Goal: Check status: Check status

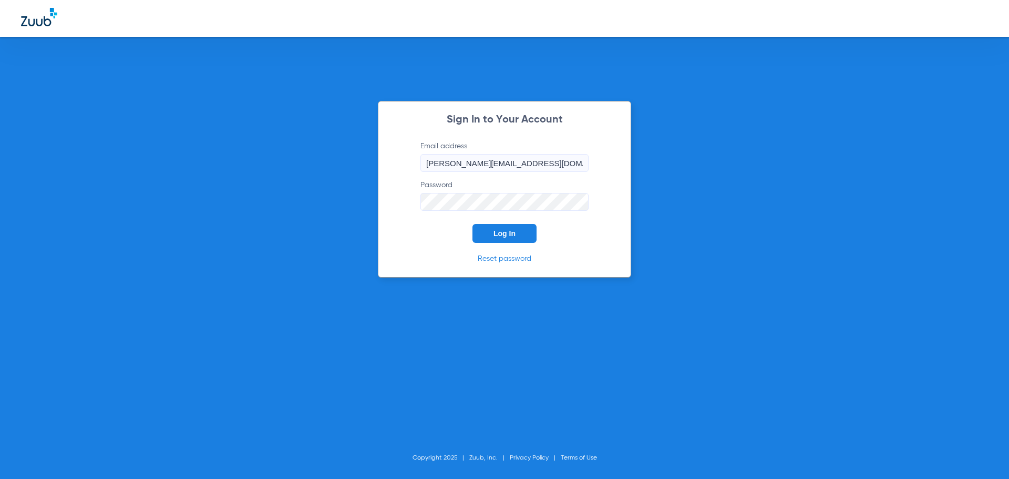
click at [510, 235] on span "Log In" at bounding box center [505, 233] width 22 height 8
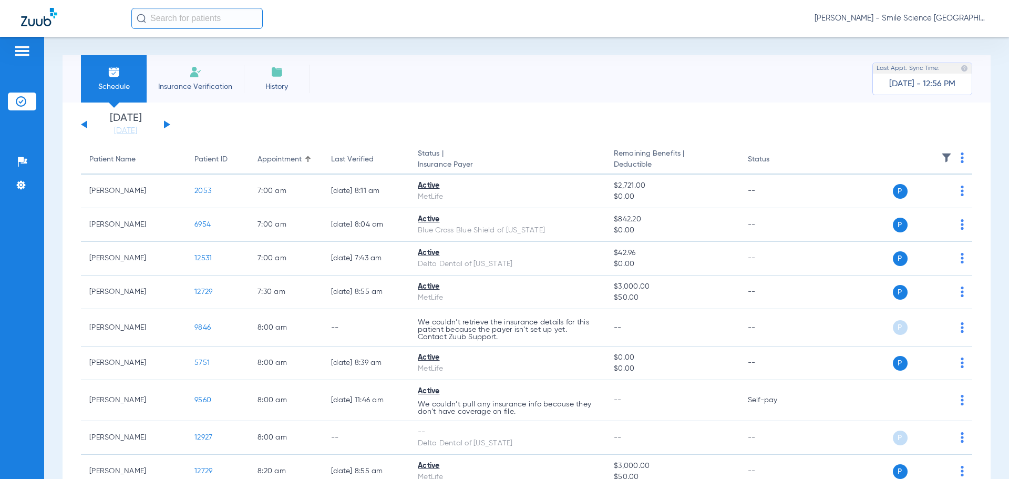
drag, startPoint x: 163, startPoint y: 122, endPoint x: 169, endPoint y: 128, distance: 8.6
click at [163, 122] on div "[DATE] [DATE] [DATE] [DATE] [DATE] [DATE] [DATE] [DATE] [DATE] [DATE] [DATE] [D…" at bounding box center [125, 124] width 89 height 23
click at [165, 125] on button at bounding box center [167, 124] width 6 height 8
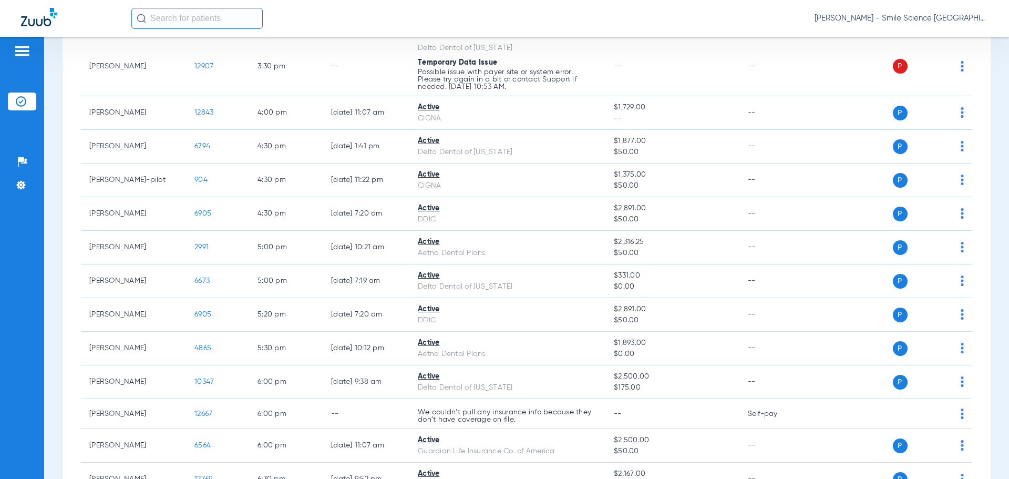
scroll to position [1367, 0]
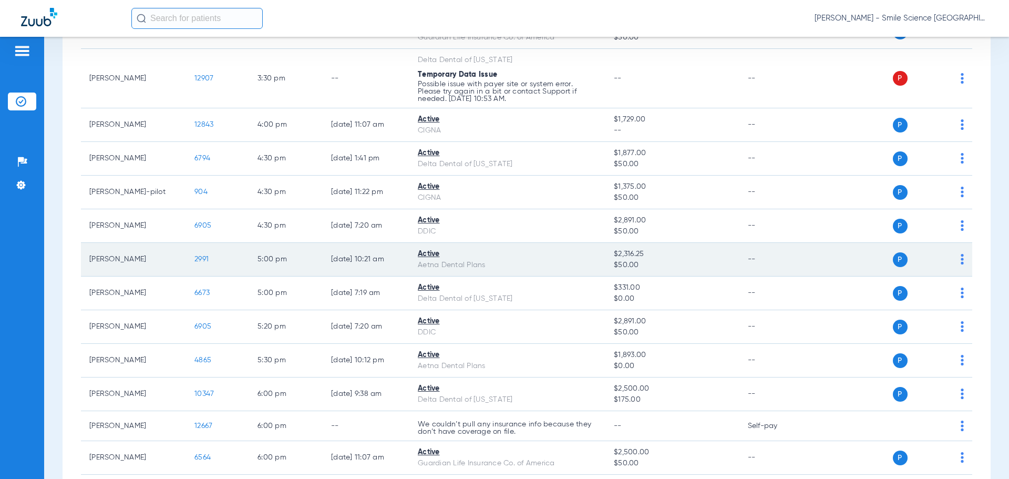
click at [209, 258] on td "2991" at bounding box center [217, 260] width 63 height 34
click at [201, 260] on span "2991" at bounding box center [201, 258] width 14 height 7
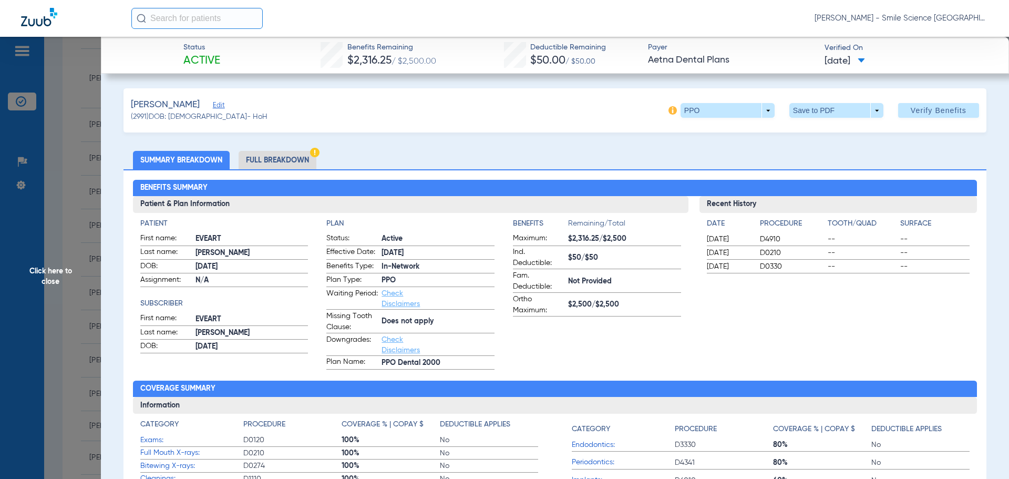
click at [57, 266] on span "Click here to close" at bounding box center [50, 276] width 101 height 479
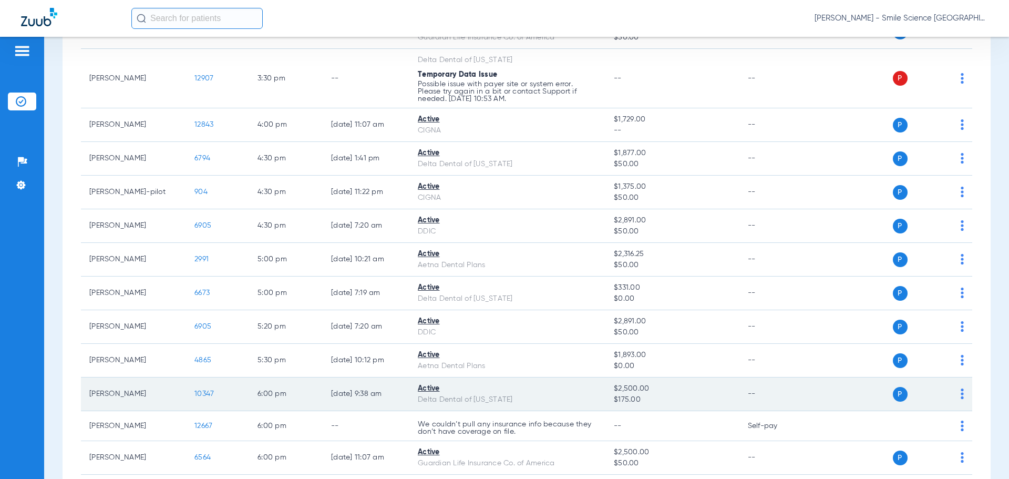
click at [201, 388] on td "10347" at bounding box center [217, 394] width 63 height 34
click at [204, 394] on span "10347" at bounding box center [203, 393] width 19 height 7
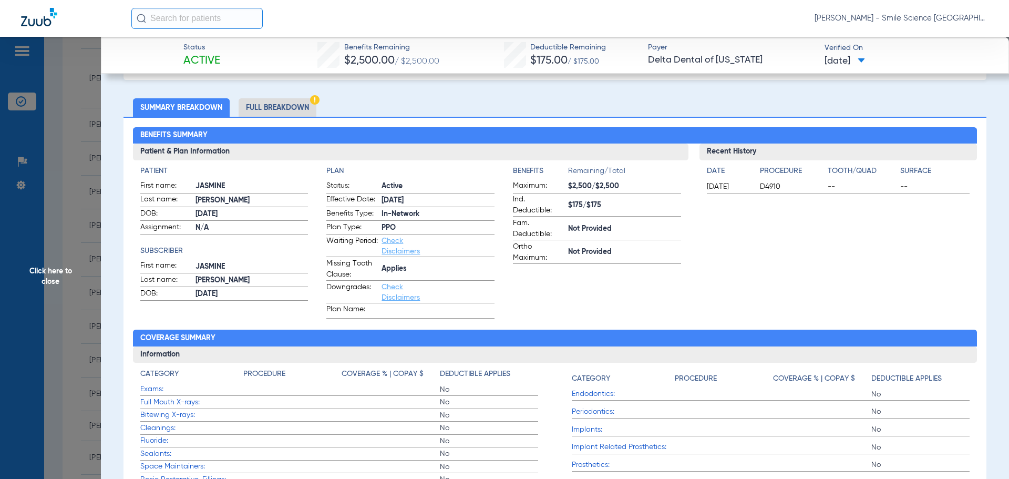
scroll to position [105, 0]
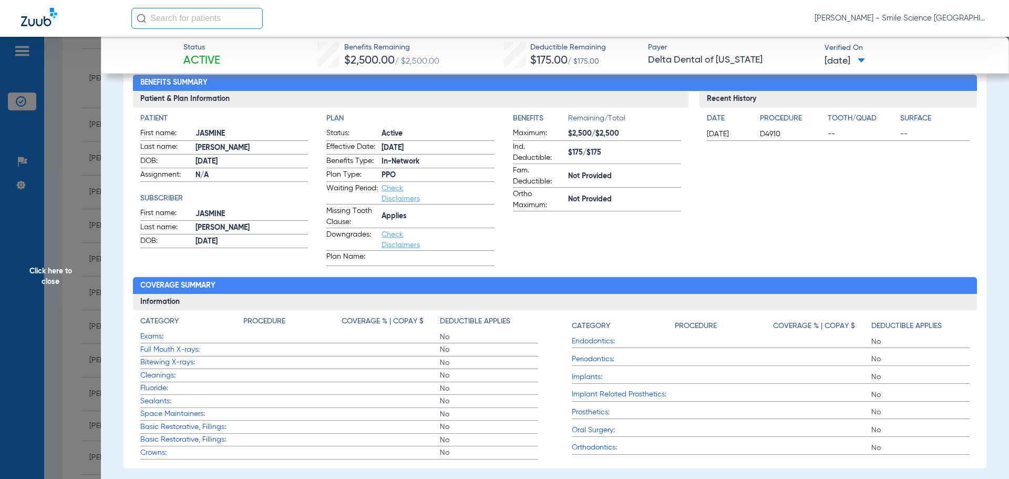
drag, startPoint x: 59, startPoint y: 274, endPoint x: 77, endPoint y: 252, distance: 28.1
click at [60, 272] on span "Click here to close" at bounding box center [50, 276] width 101 height 479
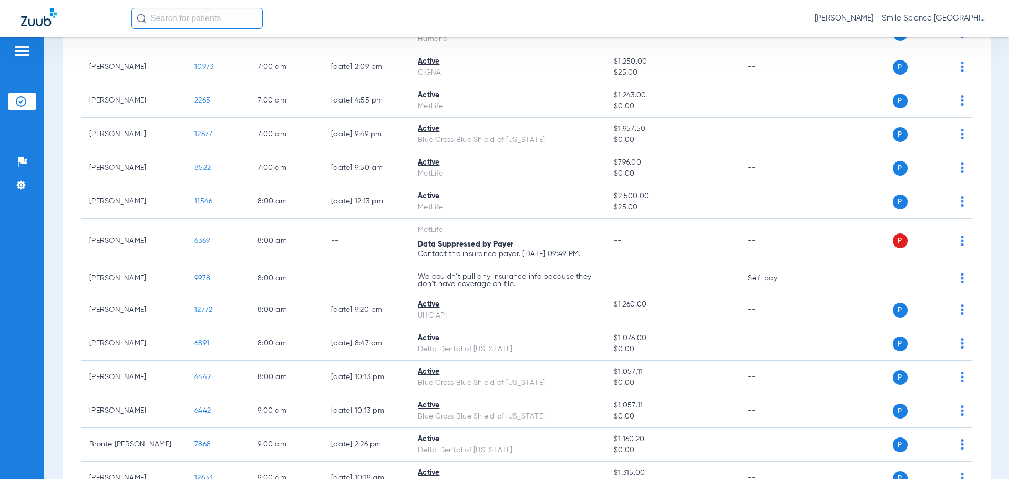
scroll to position [0, 0]
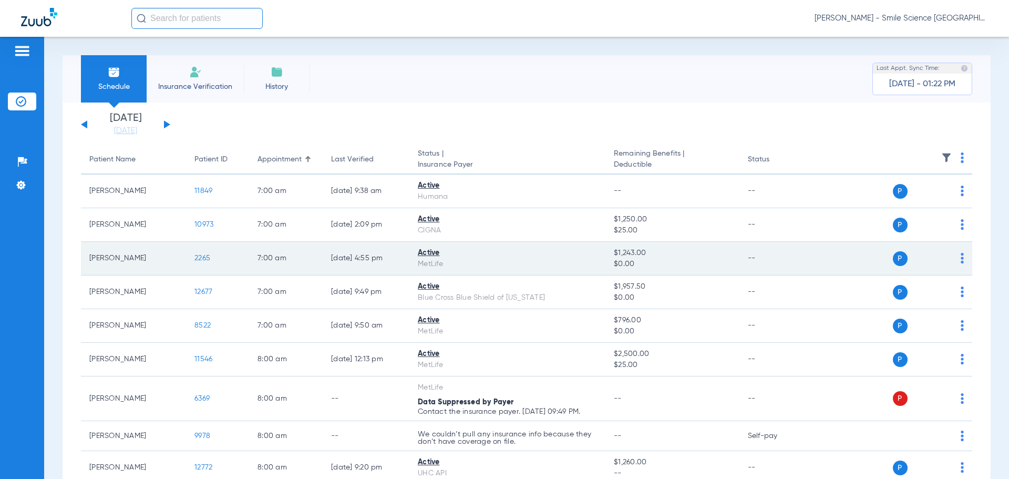
click at [206, 259] on span "2265" at bounding box center [202, 257] width 16 height 7
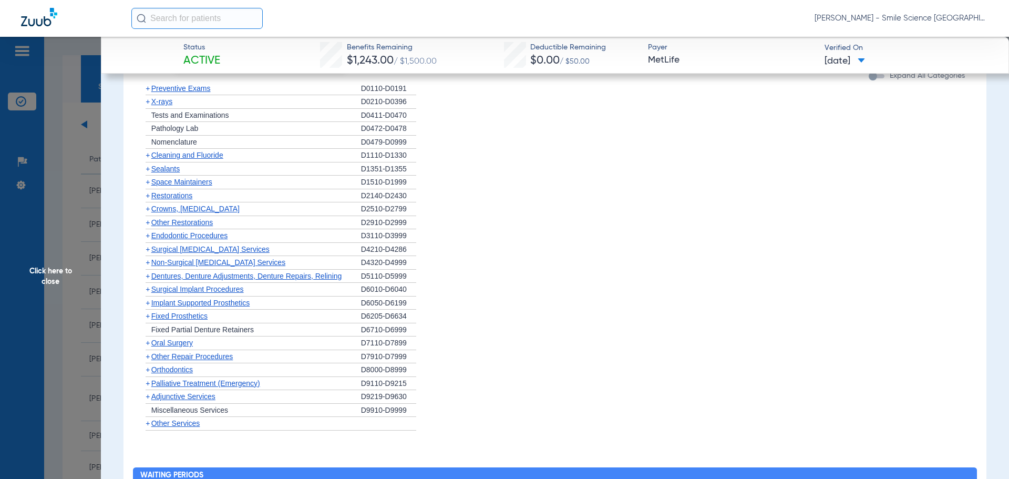
scroll to position [1104, 0]
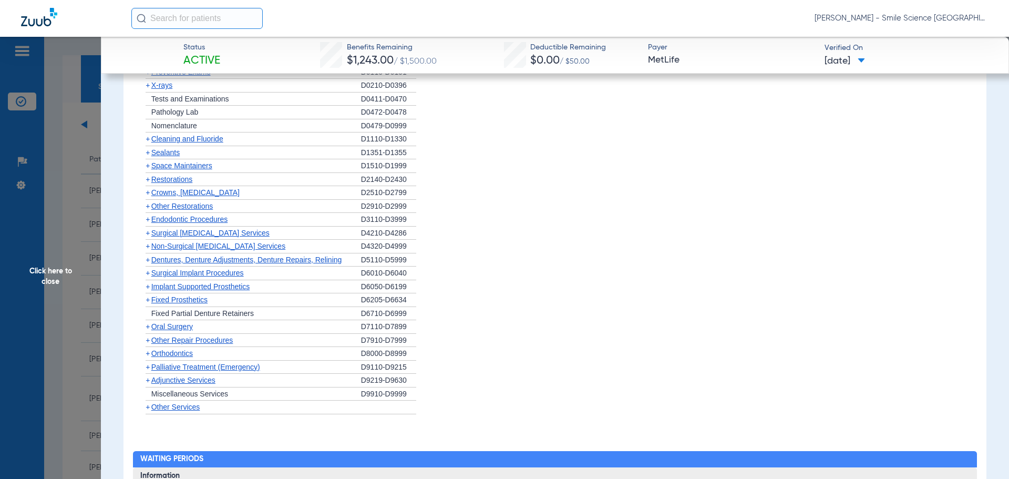
click at [214, 247] on span "Non-Surgical [MEDICAL_DATA] Services" at bounding box center [218, 246] width 134 height 8
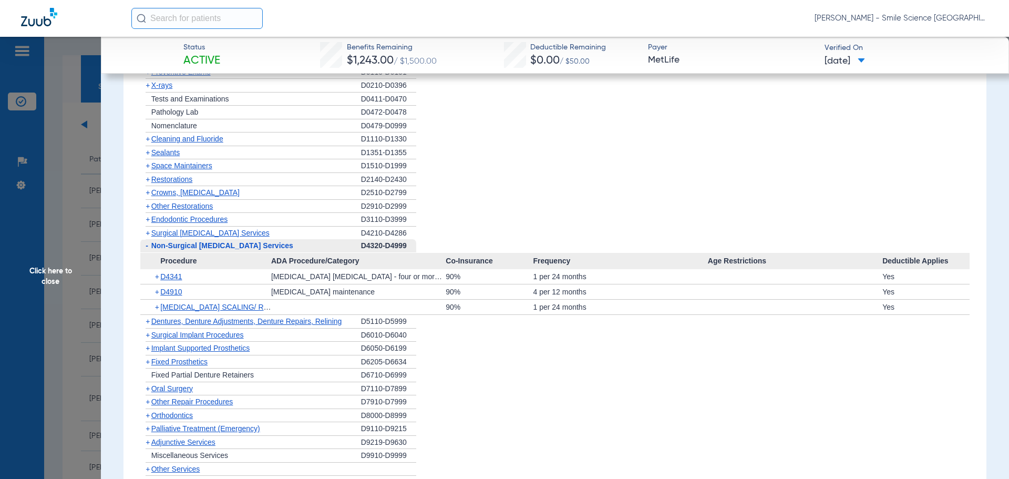
click at [49, 279] on span "Click here to close" at bounding box center [50, 276] width 101 height 479
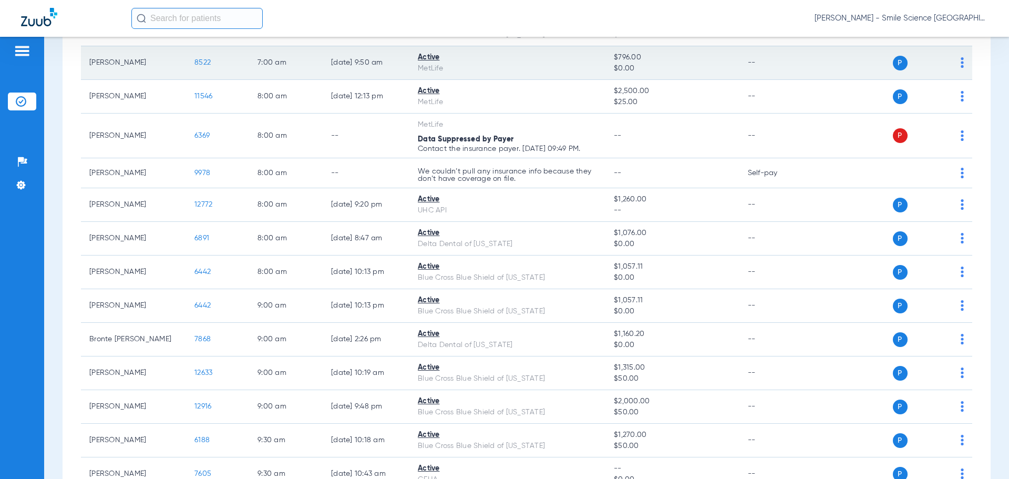
scroll to position [420, 0]
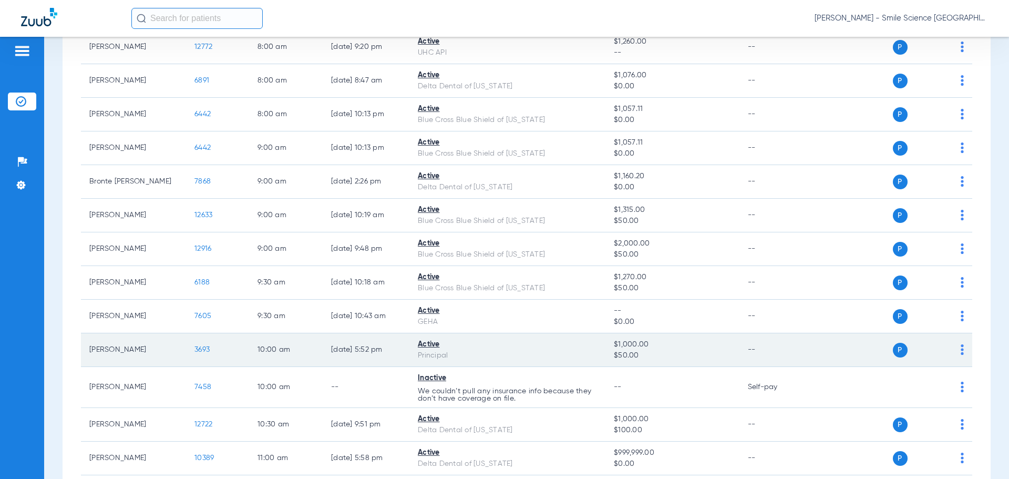
click at [213, 346] on td "3693" at bounding box center [217, 350] width 63 height 34
click at [208, 348] on span "3693" at bounding box center [201, 349] width 15 height 7
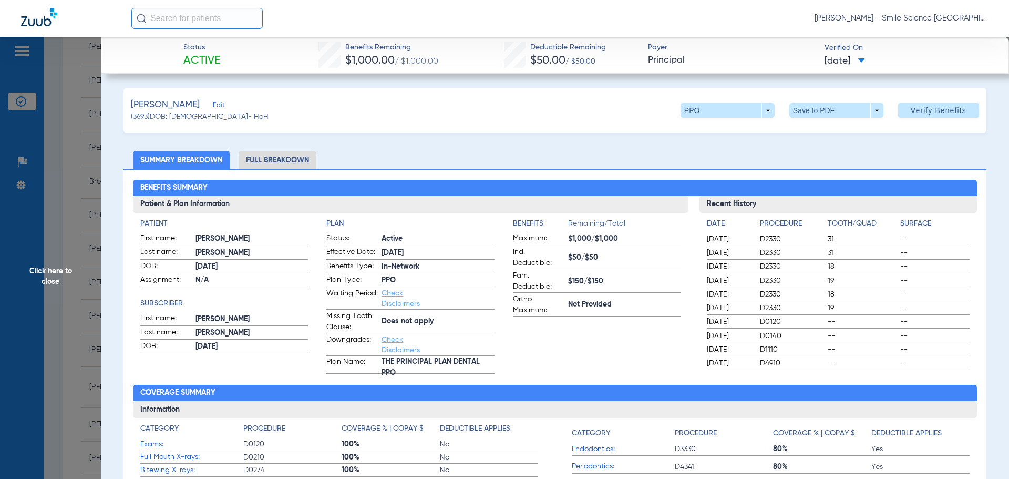
click at [64, 269] on span "Click here to close" at bounding box center [50, 276] width 101 height 479
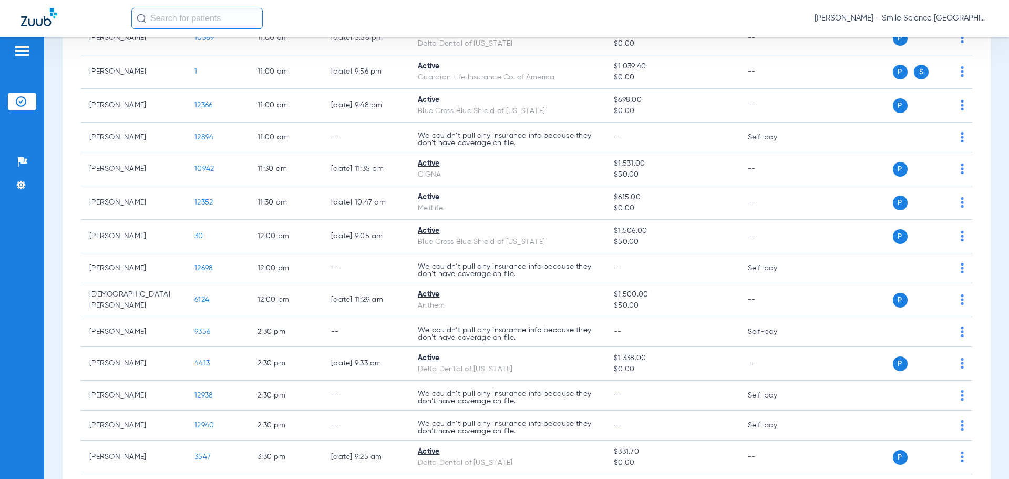
scroll to position [841, 0]
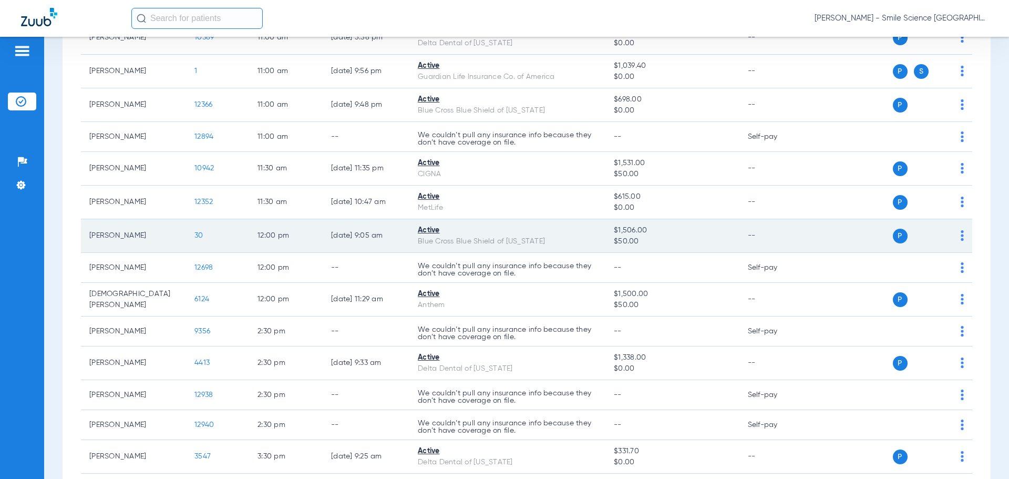
click at [199, 233] on span "30" at bounding box center [198, 235] width 9 height 7
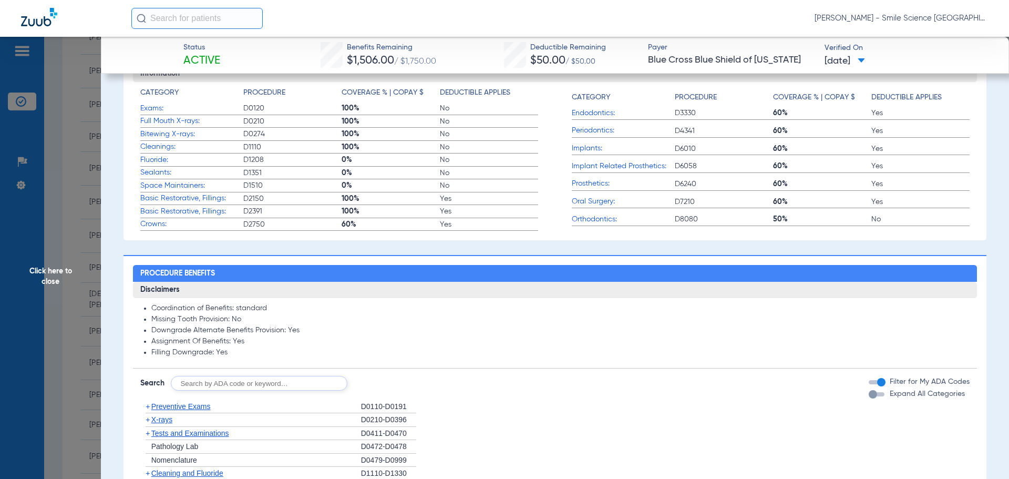
scroll to position [315, 0]
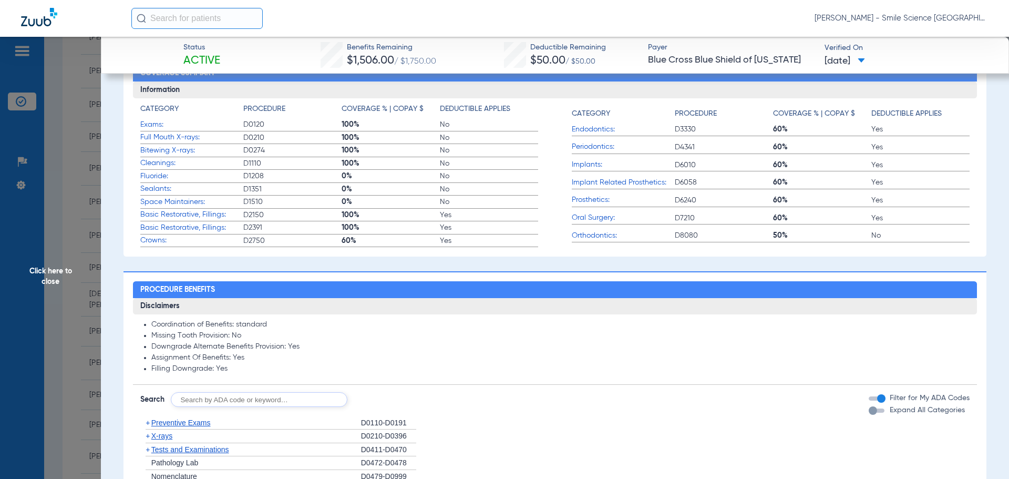
click at [68, 271] on span "Click here to close" at bounding box center [50, 276] width 101 height 479
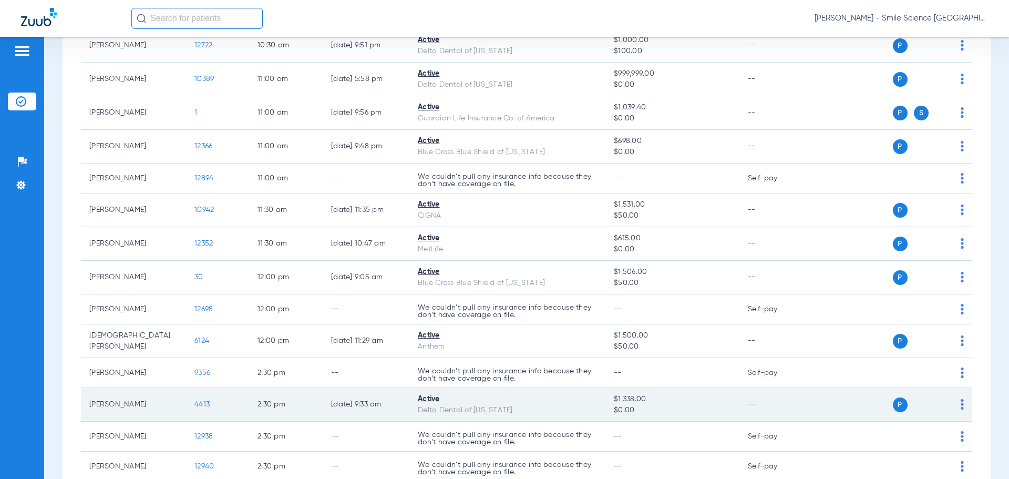
scroll to position [736, 0]
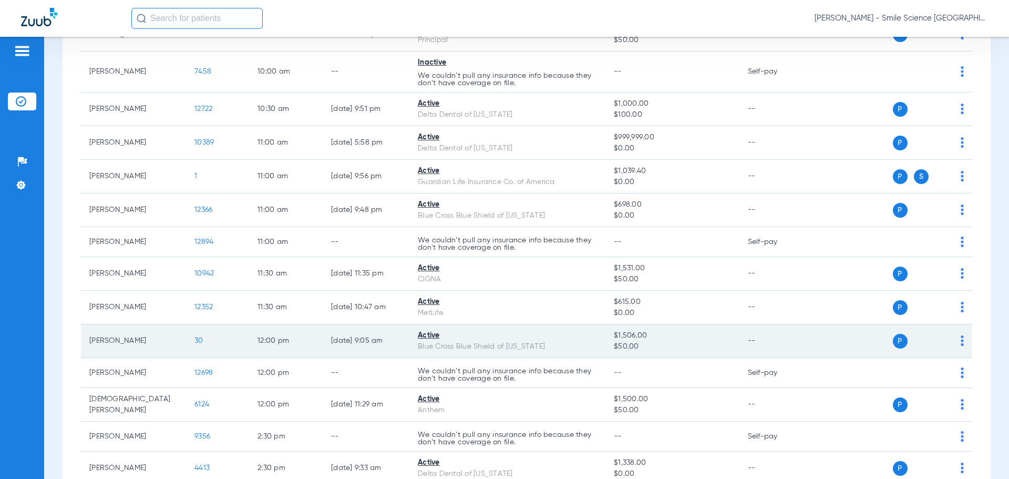
click at [197, 340] on span "30" at bounding box center [198, 340] width 9 height 7
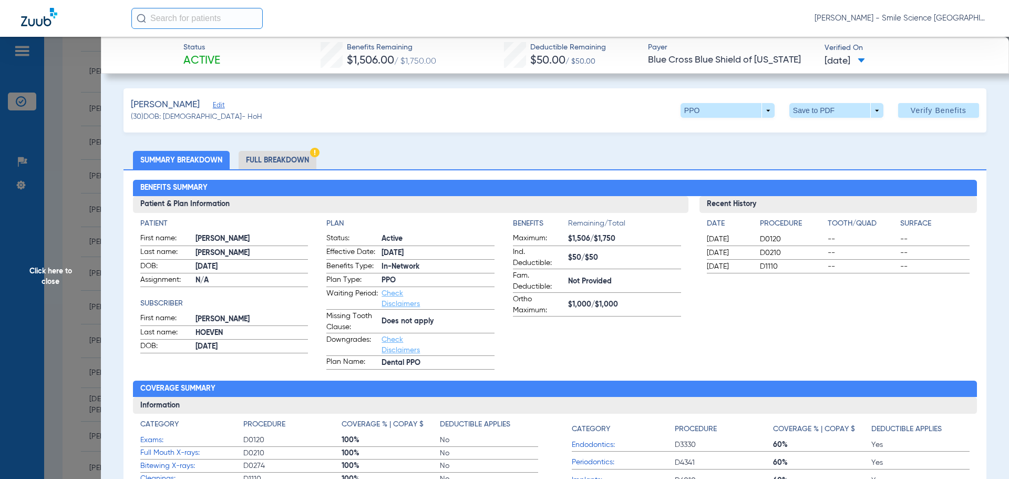
click at [56, 265] on span "Click here to close" at bounding box center [50, 276] width 101 height 479
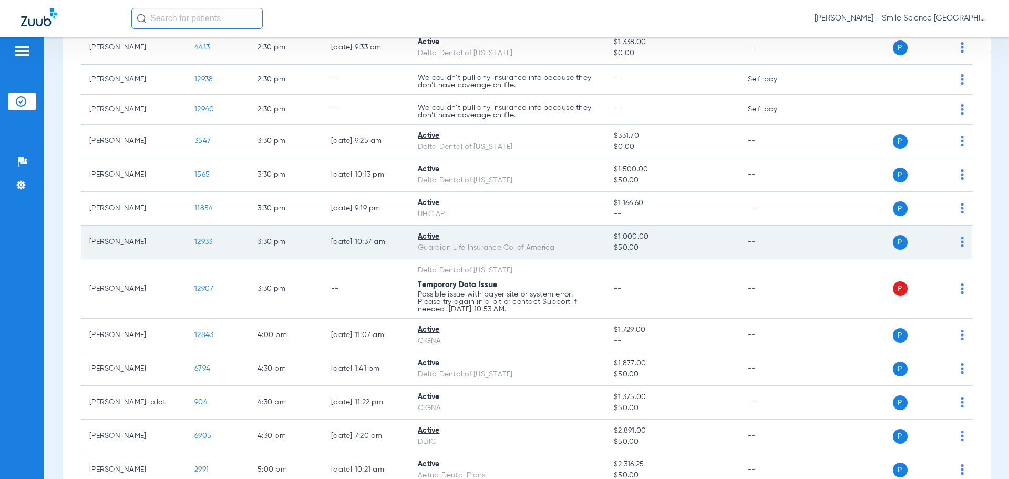
scroll to position [1261, 0]
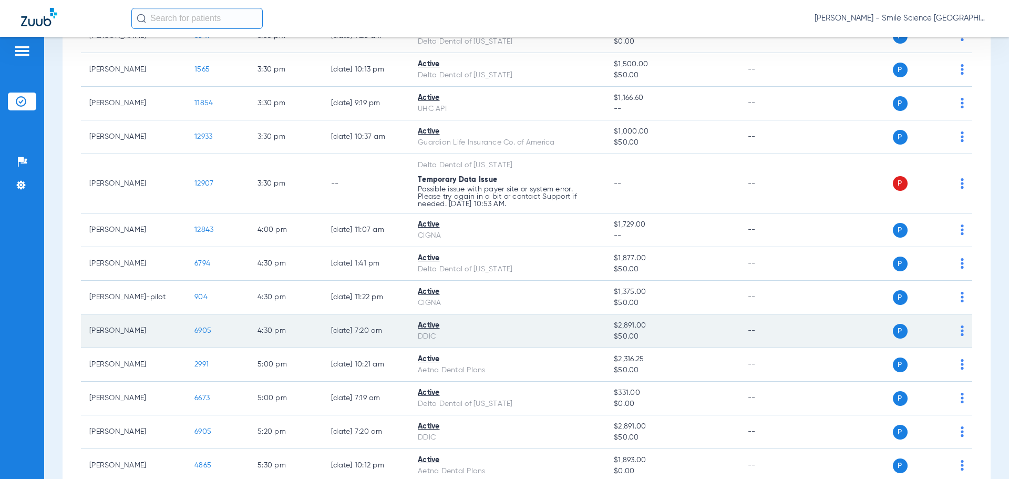
click at [206, 332] on span "6905" at bounding box center [202, 330] width 17 height 7
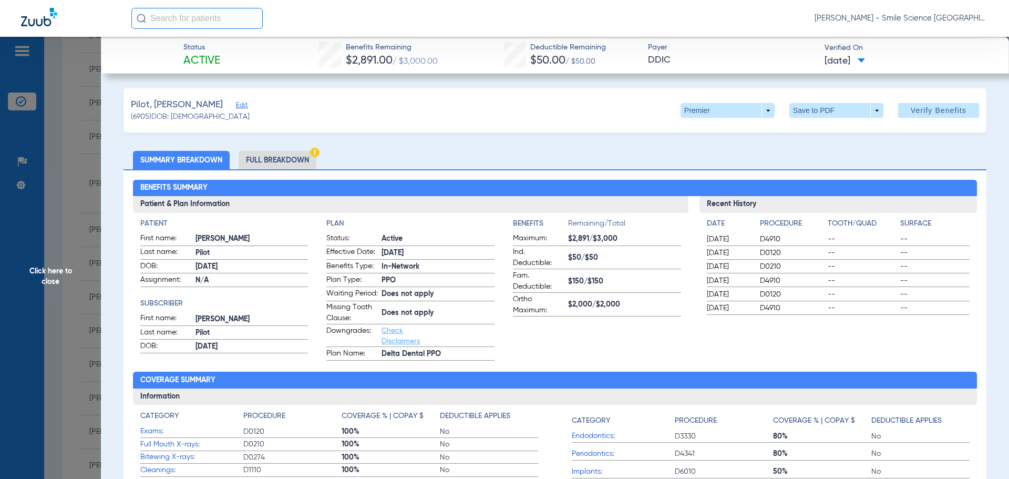
click at [58, 270] on span "Click here to close" at bounding box center [50, 276] width 101 height 479
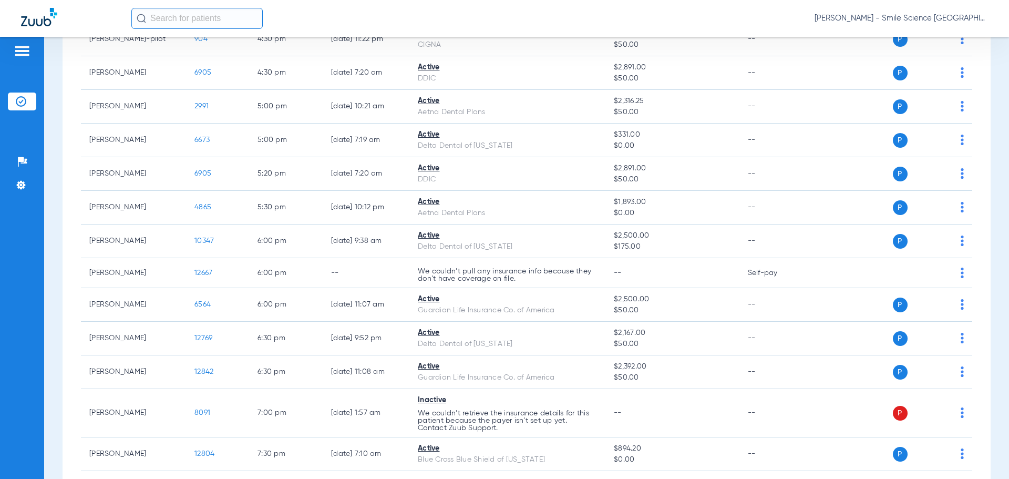
scroll to position [1577, 0]
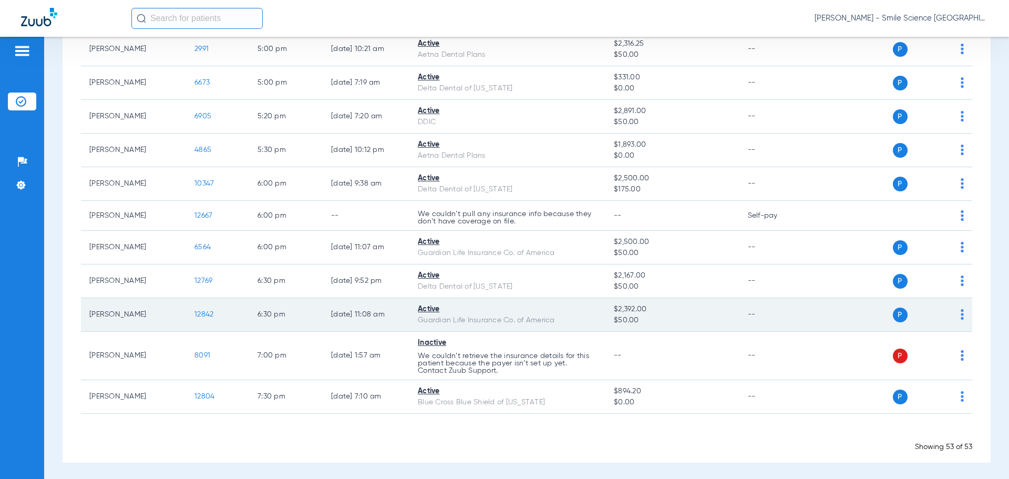
click at [209, 312] on span "12842" at bounding box center [203, 314] width 19 height 7
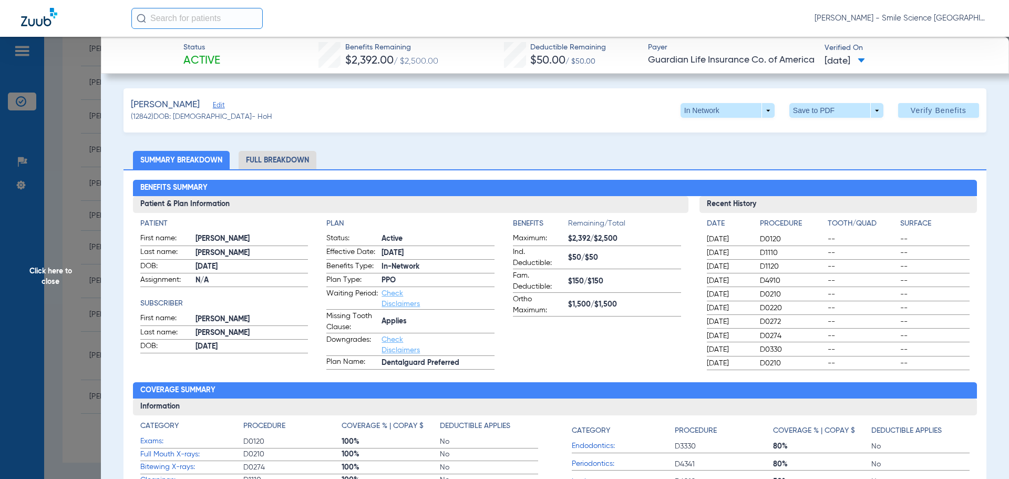
drag, startPoint x: 49, startPoint y: 268, endPoint x: 59, endPoint y: 266, distance: 10.0
click at [49, 268] on span "Click here to close" at bounding box center [50, 276] width 101 height 479
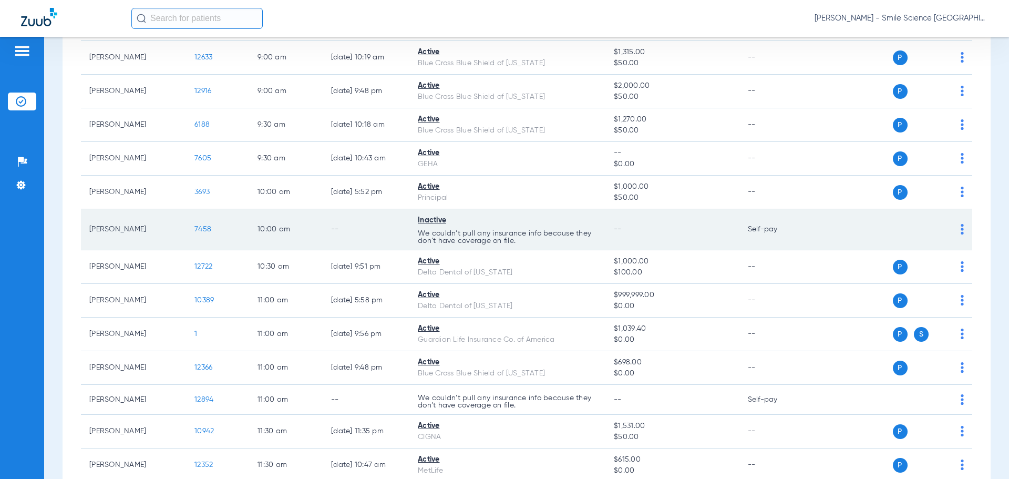
scroll to position [420, 0]
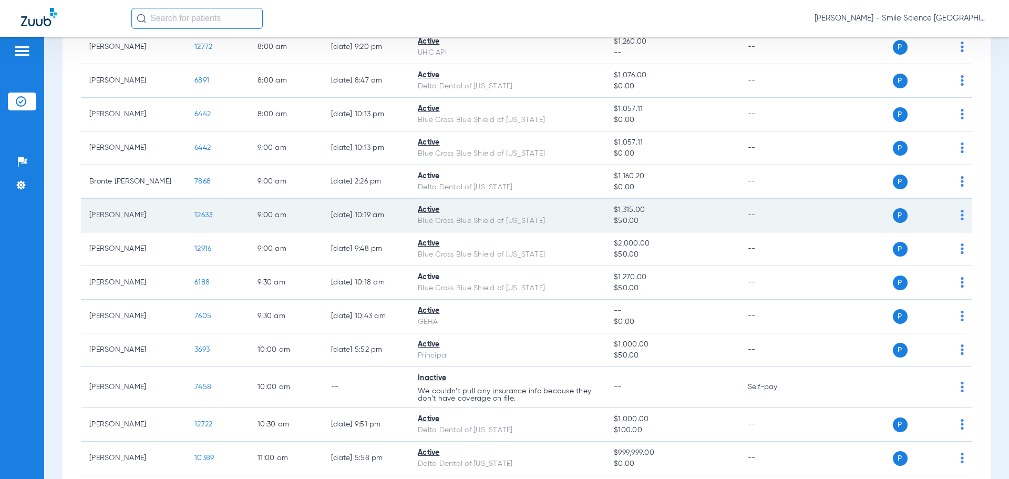
click at [212, 215] on span "12633" at bounding box center [203, 214] width 18 height 7
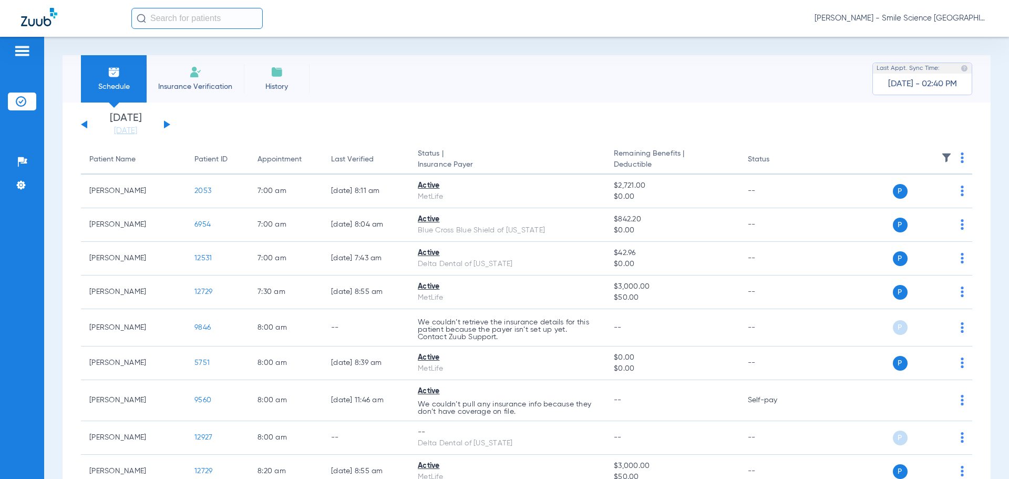
click at [168, 121] on div "[DATE] [DATE] [DATE] [DATE] [DATE] [DATE] [DATE] [DATE] [DATE] [DATE] [DATE] [D…" at bounding box center [125, 124] width 89 height 23
click at [167, 124] on button at bounding box center [167, 124] width 6 height 8
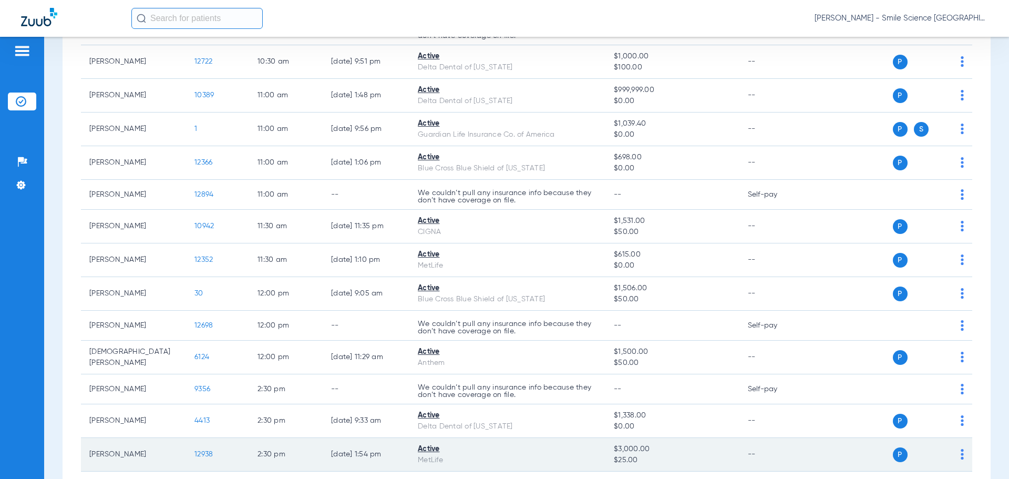
scroll to position [841, 0]
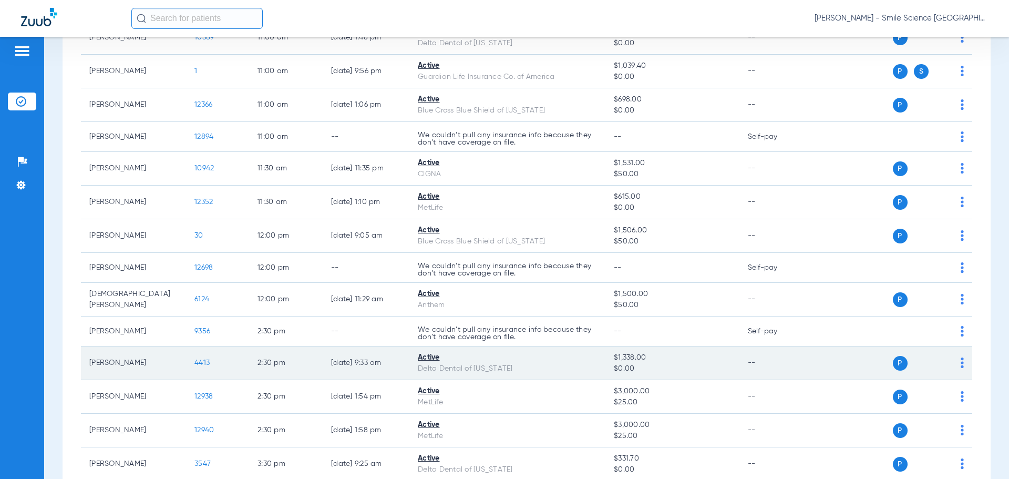
click at [207, 363] on span "4413" at bounding box center [201, 362] width 15 height 7
